Goal: Complete application form

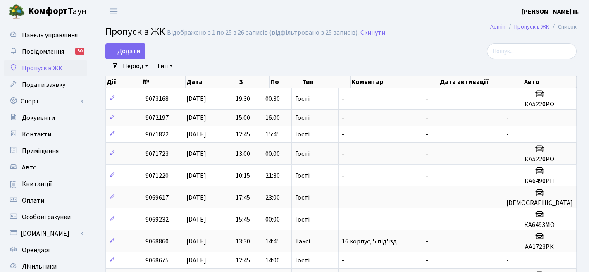
select select "25"
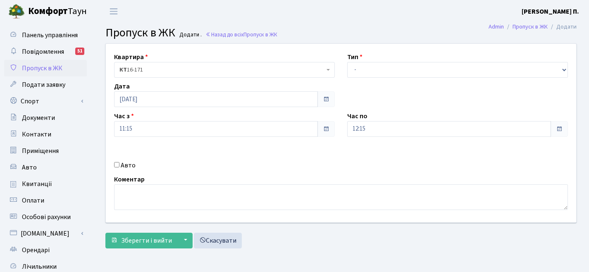
click at [117, 165] on input "Авто" at bounding box center [116, 164] width 5 height 5
checkbox input "true"
click at [378, 64] on select "- Доставка Таксі Гості Сервіс" at bounding box center [457, 70] width 221 height 16
select select "2"
click at [361, 160] on input "text" at bounding box center [457, 159] width 221 height 16
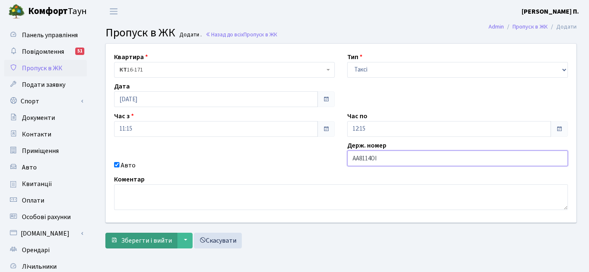
type input "АА8114ОІ"
click at [143, 237] on span "Зберегти і вийти" at bounding box center [146, 240] width 51 height 9
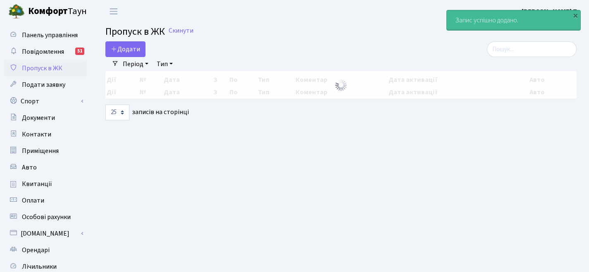
select select "25"
